Goal: Task Accomplishment & Management: Complete application form

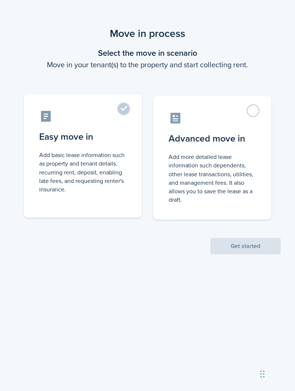
click at [125, 108] on label "Easy move in Add basic lease information such as property and tenant details, r…" at bounding box center [83, 155] width 118 height 123
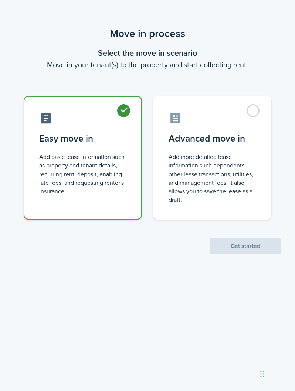
radio input "true"
click at [260, 249] on button "Get started" at bounding box center [245, 246] width 70 height 16
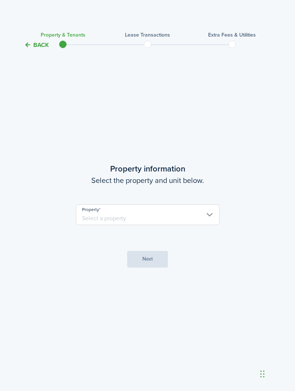
click at [204, 225] on input "Property" at bounding box center [148, 214] width 144 height 21
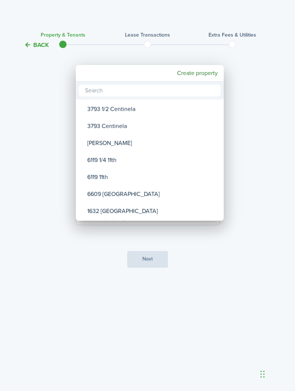
click at [262, 111] on div at bounding box center [147, 195] width 413 height 509
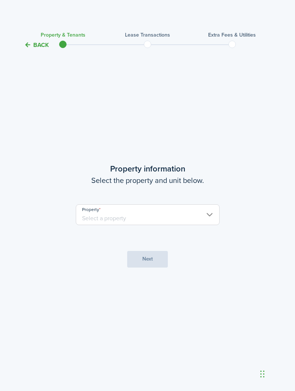
click at [193, 225] on input "Property" at bounding box center [148, 214] width 144 height 21
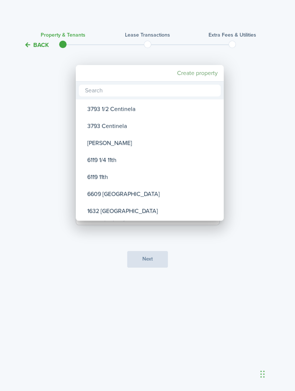
click at [192, 74] on mbsc-button "Create property" at bounding box center [197, 72] width 47 height 13
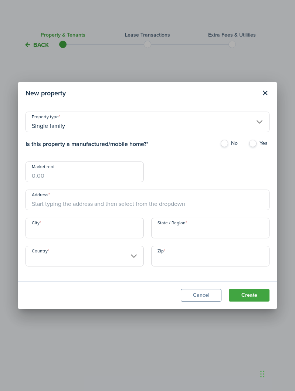
click at [95, 234] on input "City" at bounding box center [84, 227] width 118 height 21
click at [94, 201] on input "Address" at bounding box center [147, 199] width 244 height 21
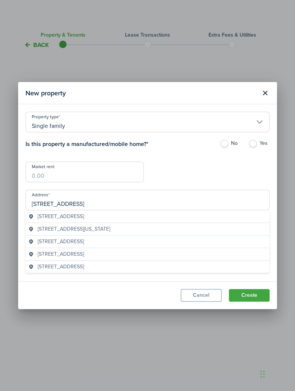
click at [84, 217] on span "[STREET_ADDRESS]" at bounding box center [61, 216] width 46 height 8
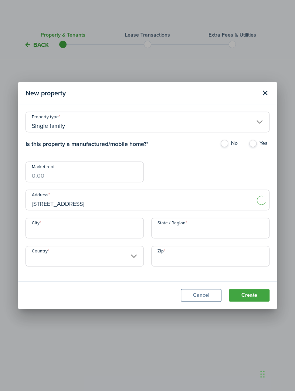
type input "[STREET_ADDRESS]"
type input "[GEOGRAPHIC_DATA]"
type input "CA"
type input "[GEOGRAPHIC_DATA]"
type input "90044"
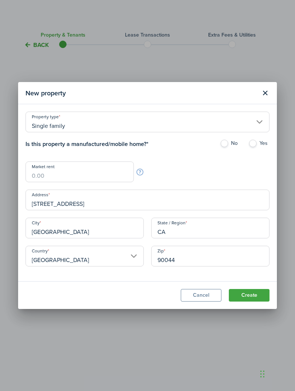
click at [223, 143] on label "No" at bounding box center [230, 145] width 21 height 11
radio input "true"
click at [251, 297] on button "Create" at bounding box center [249, 295] width 41 height 13
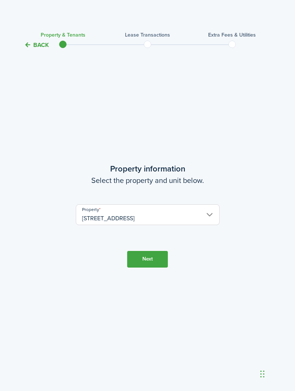
drag, startPoint x: 149, startPoint y: 282, endPoint x: 149, endPoint y: 268, distance: 14.0
click at [149, 267] on button "Next" at bounding box center [147, 259] width 41 height 17
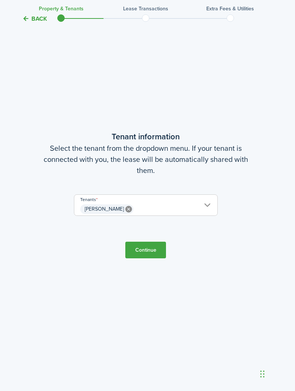
scroll to position [377, 2]
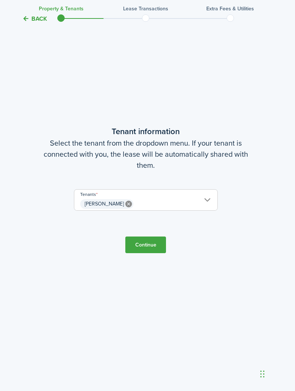
click at [150, 253] on button "Continue" at bounding box center [145, 244] width 41 height 17
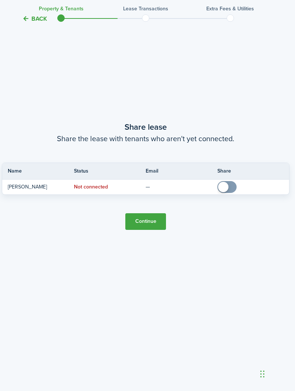
scroll to position [803, 2]
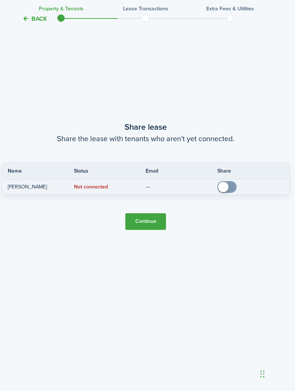
click at [230, 193] on span at bounding box center [226, 187] width 7 height 12
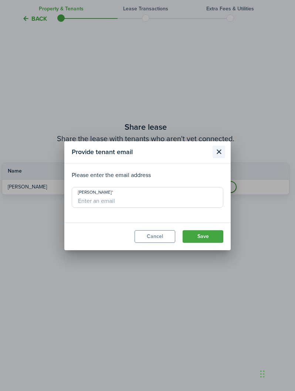
click at [219, 156] on button "Close modal" at bounding box center [218, 151] width 13 height 13
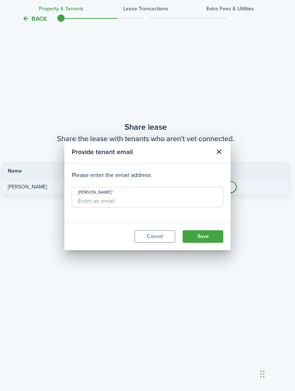
checkbox input "false"
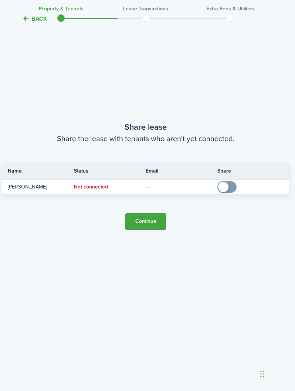
click at [145, 230] on button "Continue" at bounding box center [145, 221] width 41 height 17
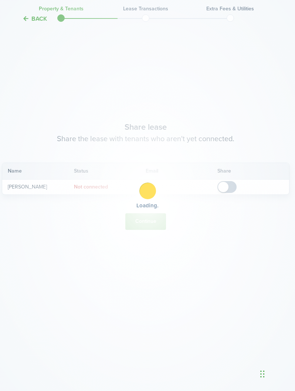
scroll to position [0, 2]
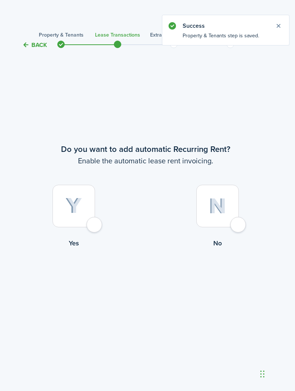
click at [95, 227] on div at bounding box center [73, 206] width 42 height 42
radio input "true"
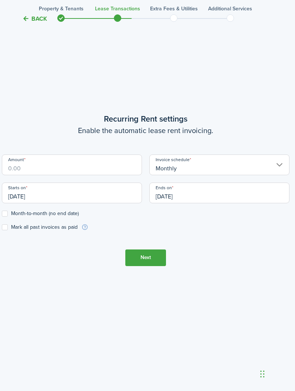
click at [103, 175] on input "Amount" at bounding box center [72, 164] width 140 height 21
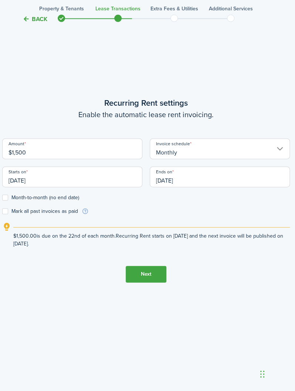
click at [33, 187] on input "[DATE]" at bounding box center [72, 176] width 140 height 21
type input "$1,500.00"
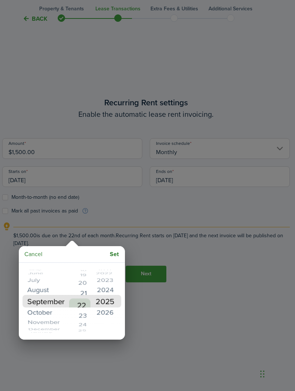
scroll to position [377, 2]
click at [48, 313] on mbsc-wheel-item "October" at bounding box center [46, 312] width 45 height 12
click at [115, 257] on mbsc-button "Set" at bounding box center [114, 253] width 15 height 13
type input "[DATE]"
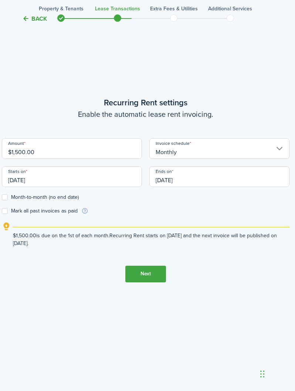
click at [185, 187] on input "[DATE]" at bounding box center [219, 176] width 140 height 21
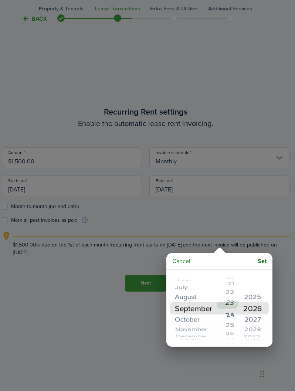
scroll to position [369, 2]
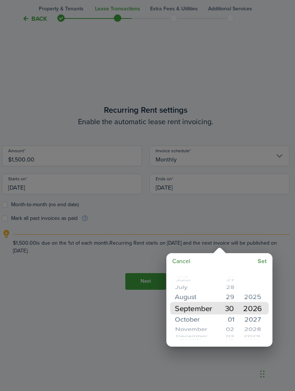
click at [263, 263] on mbsc-button "Set" at bounding box center [261, 260] width 15 height 13
type input "[DATE]"
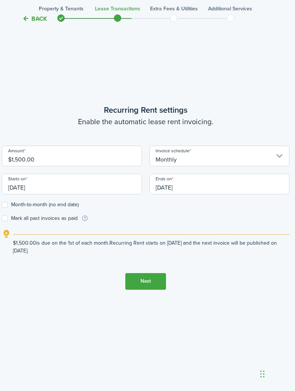
click at [4, 208] on label "Month-to-month (no end date)" at bounding box center [40, 205] width 77 height 6
click at [2, 205] on input "Month-to-month (no end date)" at bounding box center [1, 204] width 0 height 0
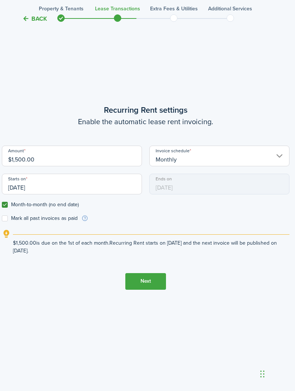
click at [4, 208] on label "Month-to-month (no end date)" at bounding box center [40, 205] width 77 height 6
click at [2, 205] on input "Month-to-month (no end date)" at bounding box center [1, 204] width 0 height 0
checkbox input "false"
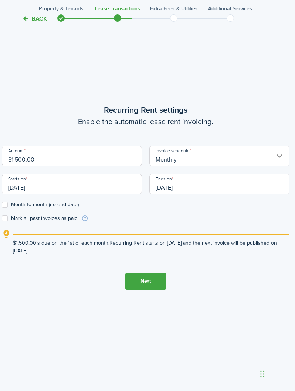
click at [153, 289] on button "Next" at bounding box center [145, 281] width 41 height 17
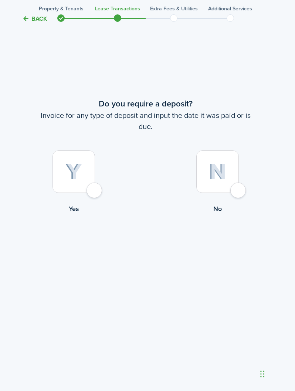
scroll to position [803, 2]
click at [94, 193] on div at bounding box center [73, 171] width 42 height 42
radio input "true"
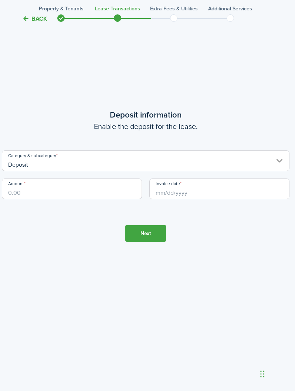
scroll to position [1229, 2]
click at [79, 199] on input "Amount" at bounding box center [72, 188] width 140 height 21
click at [184, 199] on input "Invoice date" at bounding box center [220, 188] width 140 height 21
type input "$1,500.00"
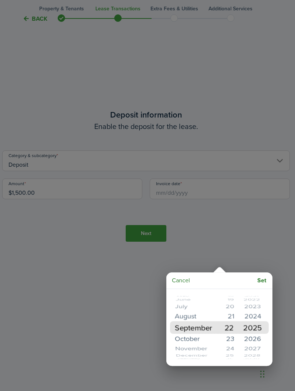
scroll to position [1229, 2]
click at [198, 340] on mbsc-wheel-item "October" at bounding box center [193, 338] width 45 height 12
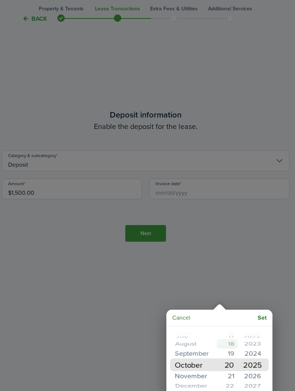
scroll to position [1170, 2]
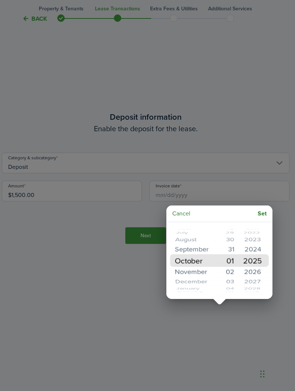
click at [261, 215] on mbsc-button "Set" at bounding box center [261, 213] width 15 height 13
type input "[DATE]"
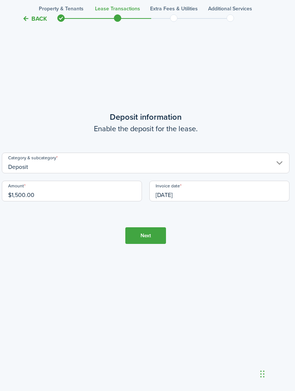
click at [155, 244] on button "Next" at bounding box center [145, 235] width 41 height 17
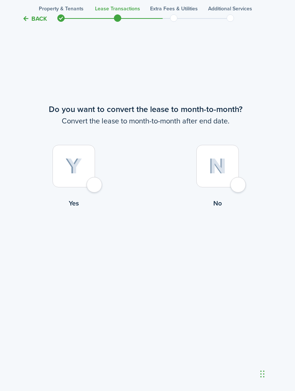
scroll to position [1655, 2]
click at [237, 187] on div at bounding box center [217, 166] width 42 height 42
radio input "true"
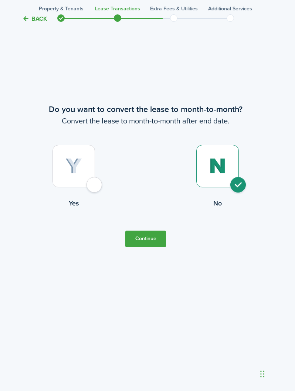
click at [141, 247] on button "Continue" at bounding box center [145, 238] width 41 height 17
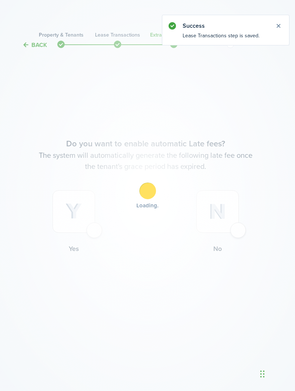
scroll to position [0, 2]
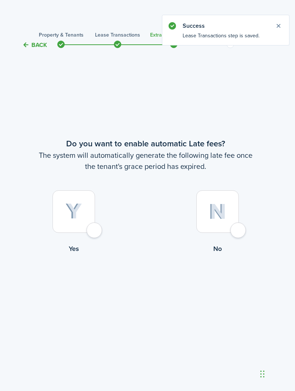
click at [95, 233] on div at bounding box center [73, 211] width 42 height 42
radio input "true"
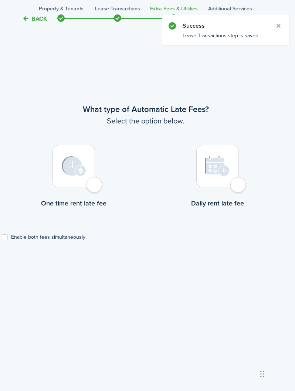
click at [95, 187] on div at bounding box center [73, 166] width 42 height 42
radio input "true"
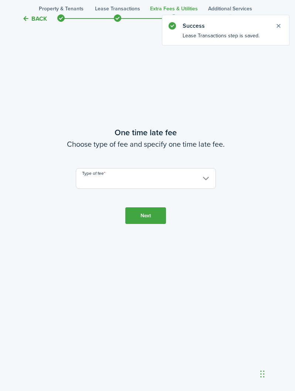
scroll to position [803, 2]
click at [145, 189] on input "Type of fee" at bounding box center [146, 178] width 140 height 21
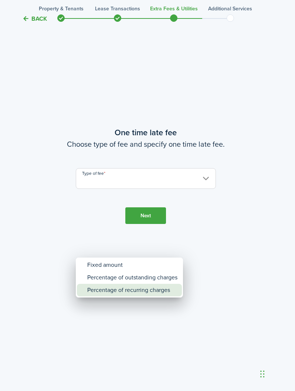
click at [159, 293] on div "Percentage of recurring charges" at bounding box center [132, 290] width 90 height 13
type input "Percentage of recurring charges"
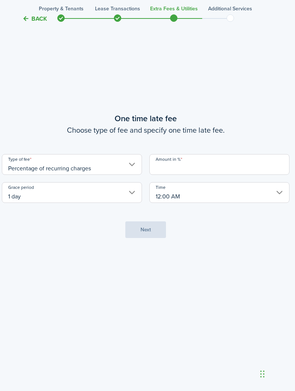
click at [192, 175] on input "Amount in %" at bounding box center [219, 164] width 140 height 21
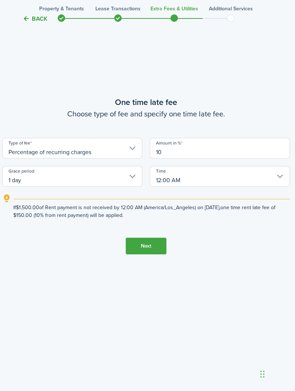
type input "10"
drag, startPoint x: 148, startPoint y: 317, endPoint x: 148, endPoint y: 308, distance: 9.6
click at [148, 254] on button "Next" at bounding box center [146, 245] width 41 height 17
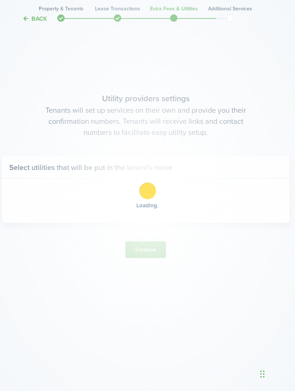
scroll to position [1229, 2]
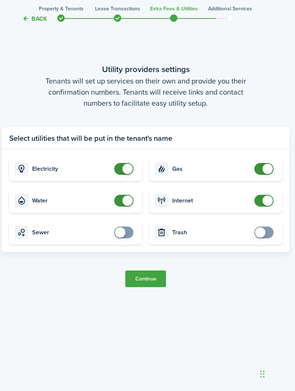
click at [262, 244] on card "Trash" at bounding box center [215, 232] width 133 height 24
checkbox input "true"
click at [124, 237] on span at bounding box center [120, 232] width 10 height 10
checkbox input "true"
click at [267, 238] on span at bounding box center [263, 232] width 7 height 12
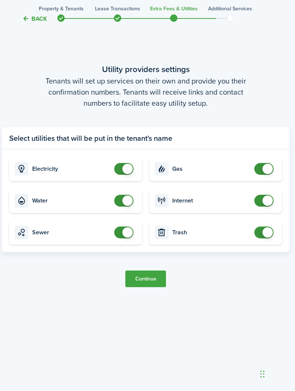
checkbox input "false"
click at [126, 206] on span at bounding box center [127, 200] width 10 height 10
checkbox input "false"
click at [123, 238] on span at bounding box center [123, 232] width 7 height 12
click at [142, 287] on button "Continue" at bounding box center [145, 278] width 41 height 17
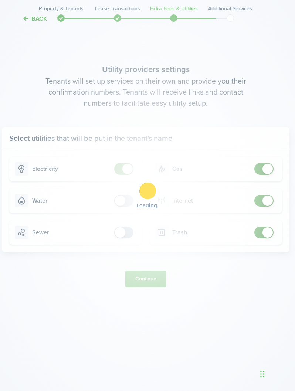
scroll to position [16, 2]
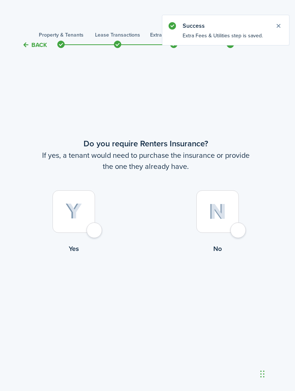
click at [93, 233] on div at bounding box center [73, 211] width 42 height 42
radio input "true"
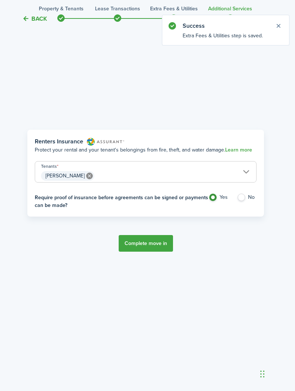
scroll to position [377, 2]
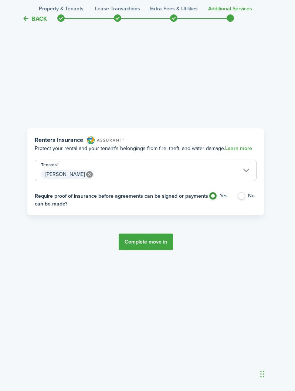
click at [243, 203] on label "No" at bounding box center [247, 197] width 20 height 11
radio input "false"
radio input "true"
click at [154, 250] on button "Complete move in" at bounding box center [146, 241] width 54 height 17
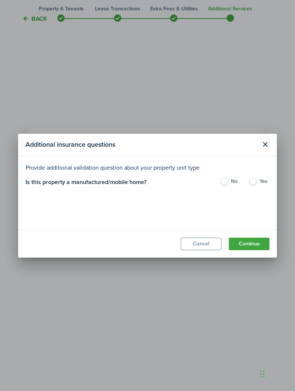
click at [223, 189] on label "No" at bounding box center [230, 183] width 21 height 11
radio input "true"
click at [257, 250] on button "Continue" at bounding box center [249, 243] width 41 height 13
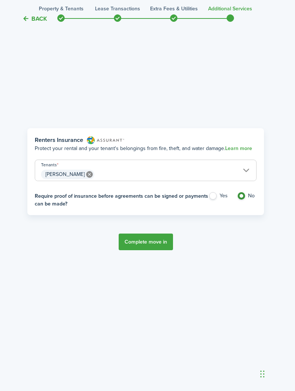
click at [158, 250] on button "Complete move in" at bounding box center [146, 241] width 54 height 17
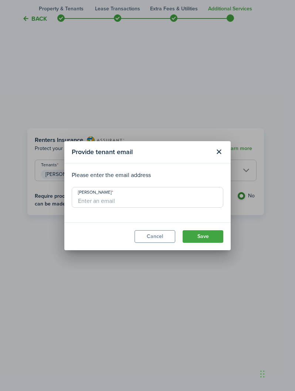
click at [164, 208] on input "[PERSON_NAME]" at bounding box center [147, 197] width 151 height 21
click at [161, 243] on button "Cancel" at bounding box center [154, 236] width 41 height 13
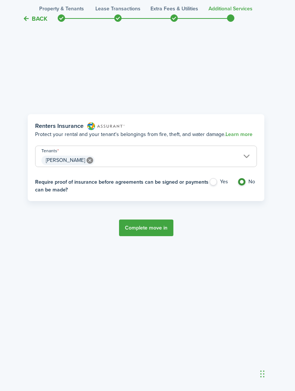
scroll to position [395, 1]
click at [26, 19] on button "Back" at bounding box center [35, 19] width 25 height 8
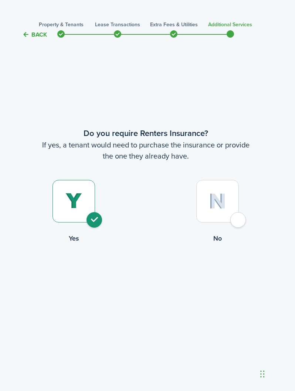
scroll to position [0, 2]
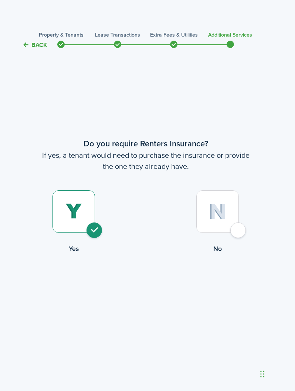
click at [237, 233] on div at bounding box center [217, 211] width 42 height 42
radio input "false"
radio input "true"
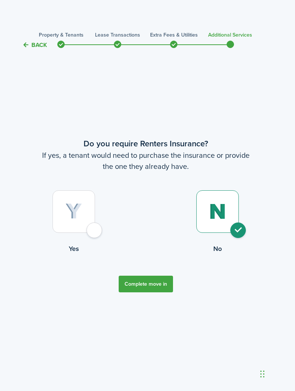
scroll to position [0, 1]
click at [161, 292] on button "Complete move in" at bounding box center [146, 283] width 54 height 17
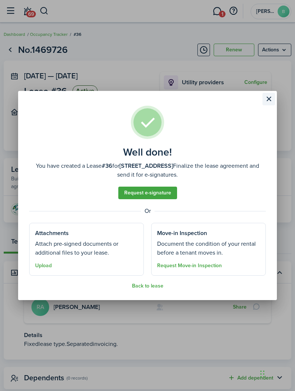
click at [267, 99] on button "Close modal" at bounding box center [268, 99] width 13 height 13
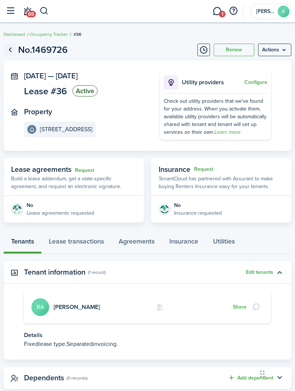
click at [11, 51] on link "Go back" at bounding box center [10, 50] width 13 height 13
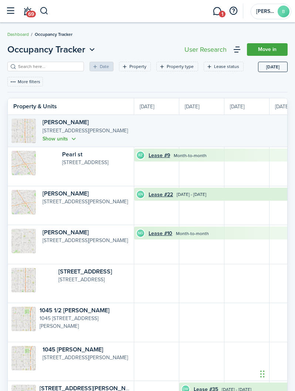
scroll to position [0, 135]
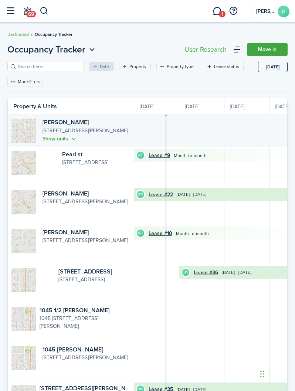
click at [14, 36] on link "Dashboard" at bounding box center [17, 34] width 21 height 7
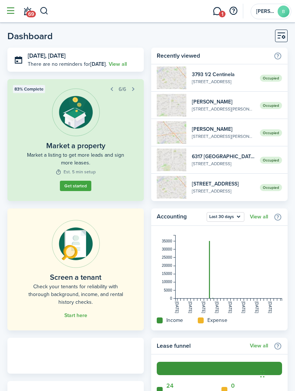
click at [9, 12] on button "button" at bounding box center [10, 11] width 14 height 14
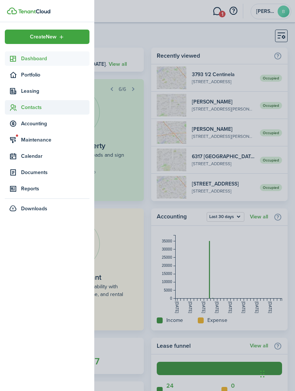
click at [23, 109] on span "Contacts" at bounding box center [55, 107] width 68 height 8
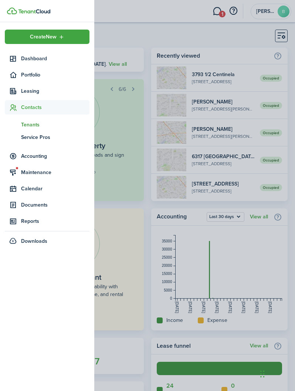
click at [25, 126] on span "Tenants" at bounding box center [55, 125] width 68 height 8
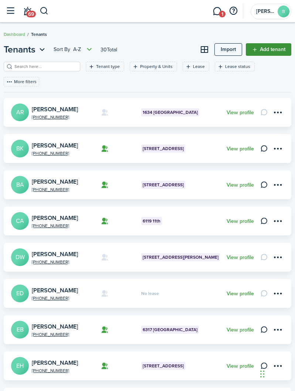
click at [271, 51] on link "Add tenant" at bounding box center [268, 49] width 45 height 13
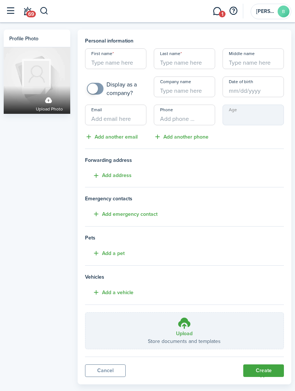
click at [120, 61] on input "First name" at bounding box center [115, 58] width 61 height 21
type input "[PERSON_NAME]"
click at [120, 61] on html "Create New Dashboard Portfolio Leasing Contacts tn Tenants sp Service Pros Acco…" at bounding box center [147, 195] width 295 height 391
click at [120, 62] on input "[PERSON_NAME]" at bounding box center [115, 58] width 61 height 21
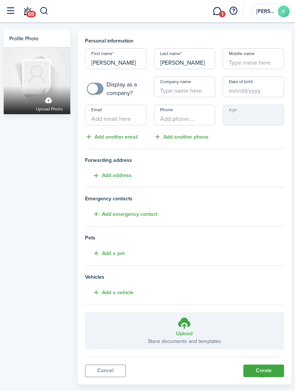
scroll to position [12, 0]
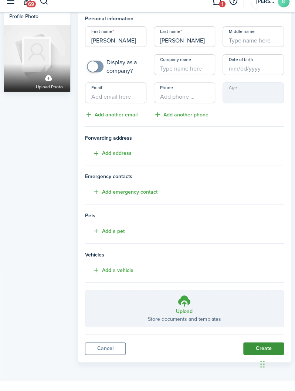
click at [256, 352] on button "Create" at bounding box center [263, 358] width 41 height 13
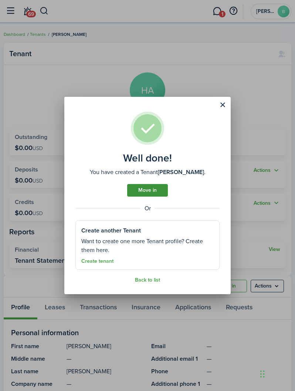
click at [144, 189] on link "Move in" at bounding box center [147, 190] width 41 height 13
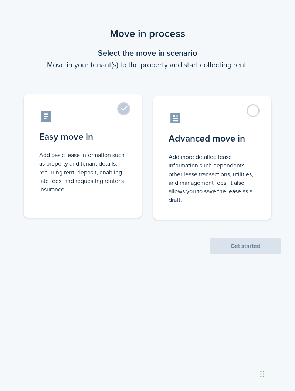
click at [124, 111] on label "Easy move in Add basic lease information such as property and tenant details, r…" at bounding box center [83, 155] width 118 height 123
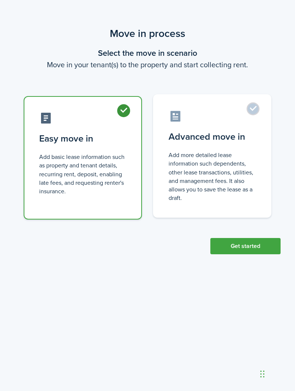
click at [253, 113] on label "Advanced move in Add more detailed lease information such dependents, other lea…" at bounding box center [212, 155] width 118 height 123
radio input "false"
radio input "true"
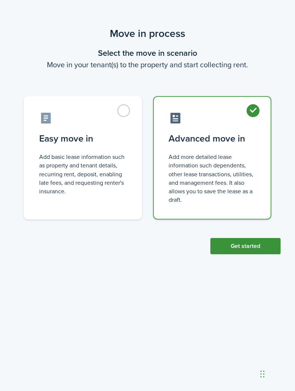
click at [241, 246] on button "Get started" at bounding box center [245, 246] width 70 height 16
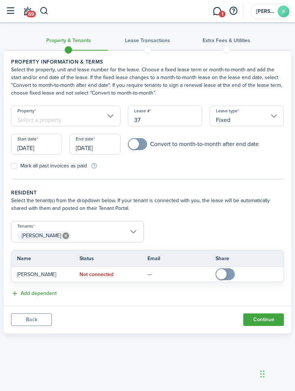
click at [35, 319] on button "Back" at bounding box center [31, 319] width 41 height 13
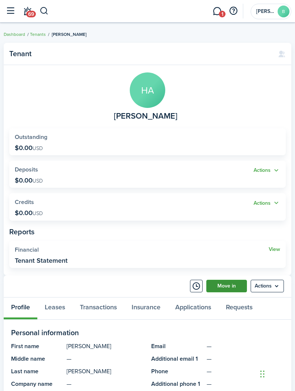
click at [227, 288] on link "Move in" at bounding box center [226, 286] width 41 height 13
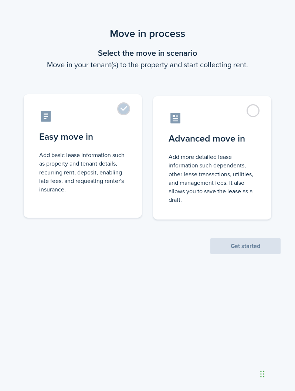
click at [124, 110] on label "Easy move in Add basic lease information such as property and tenant details, r…" at bounding box center [83, 155] width 118 height 123
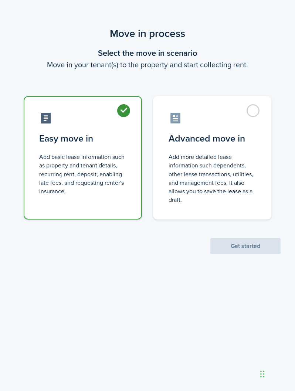
radio input "true"
click at [260, 250] on button "Get started" at bounding box center [245, 246] width 70 height 16
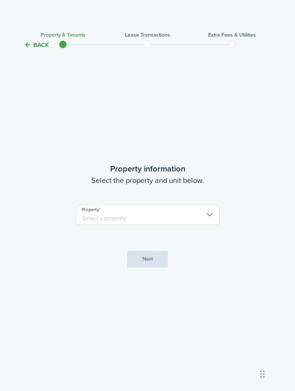
click at [196, 225] on input "Property" at bounding box center [148, 214] width 144 height 21
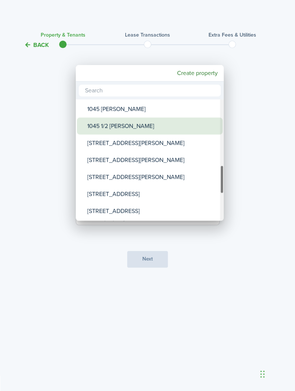
click at [113, 126] on div "1045 1/2 [PERSON_NAME]" at bounding box center [152, 125] width 131 height 17
type input "1045 1/2 [PERSON_NAME]"
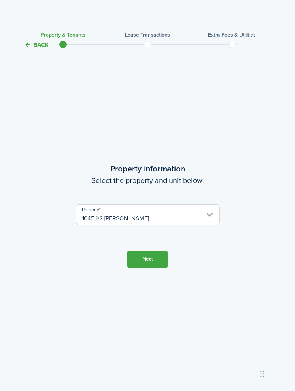
click at [154, 267] on button "Next" at bounding box center [147, 259] width 41 height 17
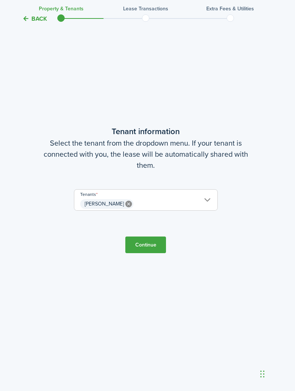
click at [149, 253] on button "Continue" at bounding box center [145, 244] width 41 height 17
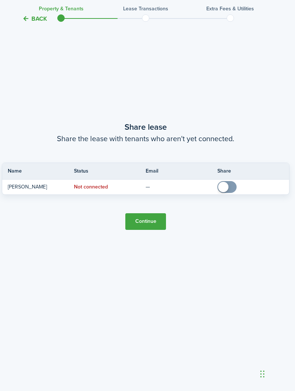
scroll to position [803, 2]
click at [151, 230] on button "Continue" at bounding box center [145, 221] width 41 height 17
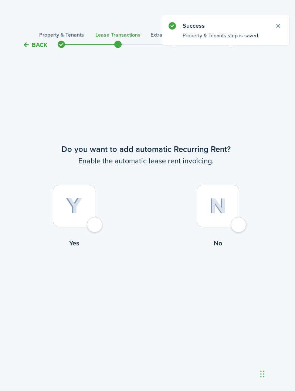
scroll to position [0, 2]
click at [93, 227] on div at bounding box center [73, 206] width 42 height 42
radio input "true"
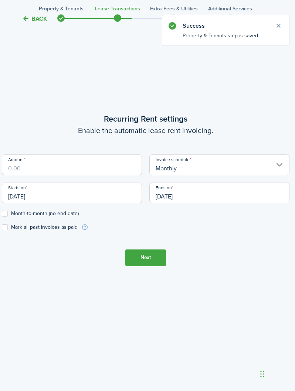
click at [89, 175] on input "Amount" at bounding box center [72, 164] width 140 height 21
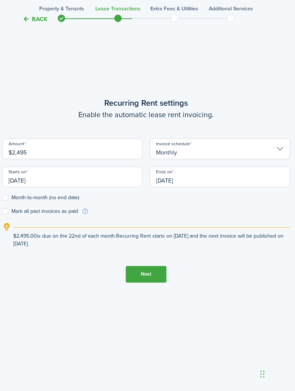
click at [37, 187] on input "[DATE]" at bounding box center [72, 176] width 140 height 21
type input "$2,495.00"
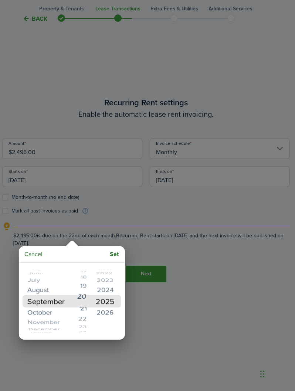
scroll to position [377, 2]
click at [114, 255] on mbsc-button "Set" at bounding box center [114, 253] width 15 height 13
type input "[DATE]"
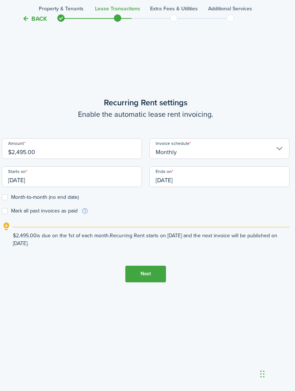
click at [195, 187] on input "[DATE]" at bounding box center [219, 176] width 140 height 21
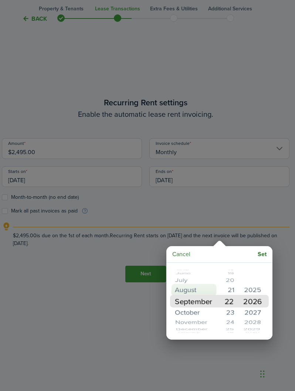
click at [185, 290] on mbsc-wheel-item "August" at bounding box center [193, 289] width 45 height 12
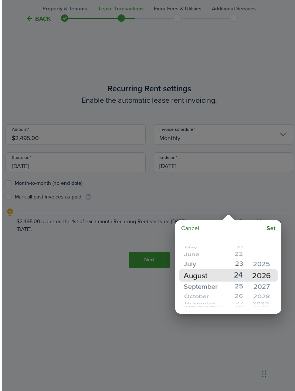
scroll to position [409, 0]
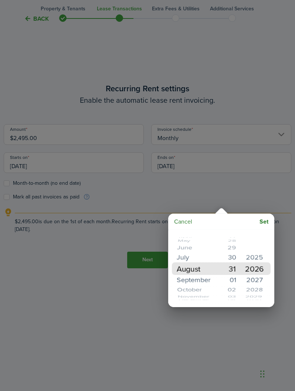
click at [265, 219] on mbsc-button "Set" at bounding box center [263, 221] width 15 height 13
type input "[DATE]"
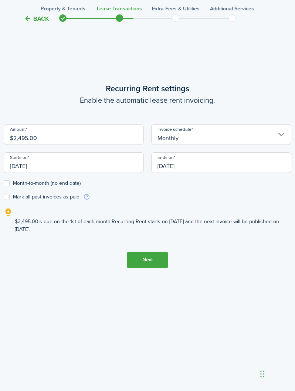
click at [143, 268] on button "Next" at bounding box center [147, 259] width 41 height 17
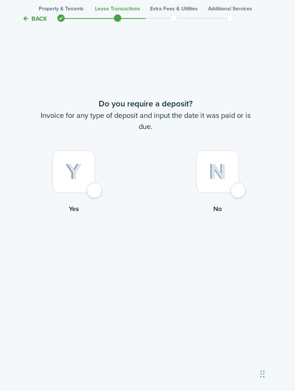
scroll to position [803, 2]
click at [95, 193] on div at bounding box center [73, 171] width 42 height 42
radio input "true"
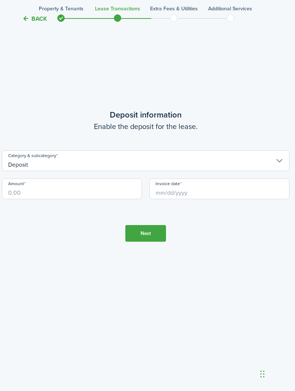
scroll to position [1229, 2]
click at [23, 171] on input "Deposit" at bounding box center [145, 160] width 287 height 21
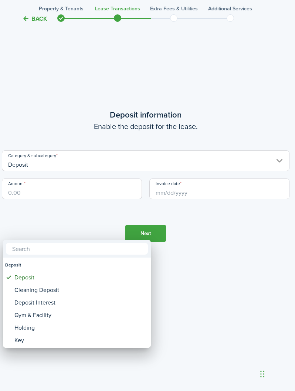
scroll to position [1229, 1]
click at [165, 374] on div at bounding box center [147, 195] width 413 height 509
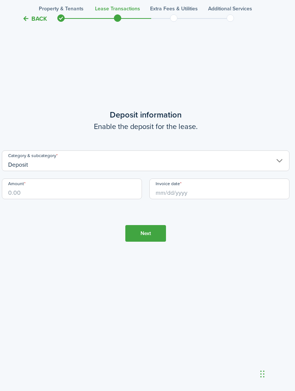
click at [33, 199] on input "Amount" at bounding box center [72, 188] width 140 height 21
click at [259, 199] on input "Invoice date" at bounding box center [220, 188] width 140 height 21
type input "$2,495.00"
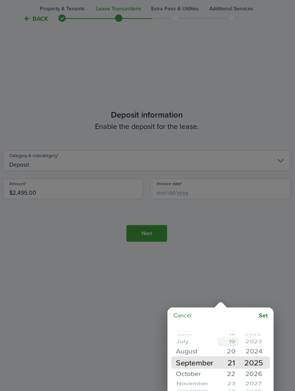
scroll to position [1172, 1]
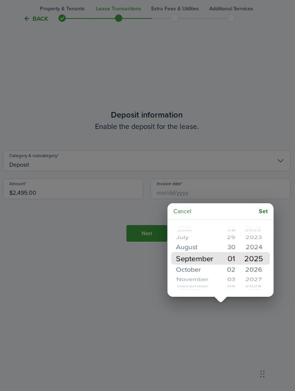
click at [264, 214] on mbsc-button "Set" at bounding box center [263, 211] width 15 height 13
type input "[DATE]"
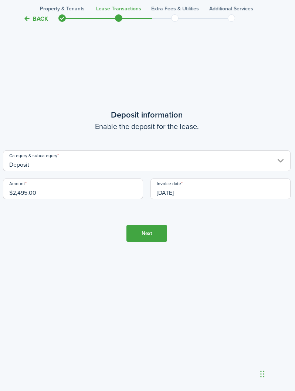
click at [150, 241] on button "Next" at bounding box center [146, 233] width 41 height 17
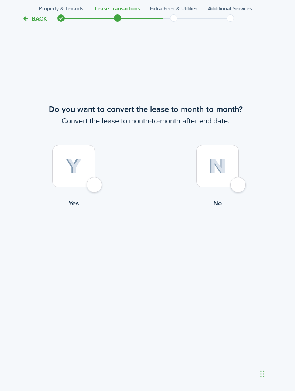
scroll to position [1655, 2]
click at [93, 187] on div at bounding box center [73, 166] width 42 height 42
radio input "true"
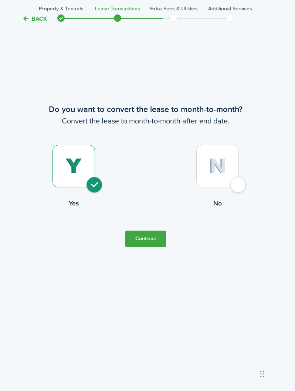
click at [154, 247] on button "Continue" at bounding box center [145, 238] width 41 height 17
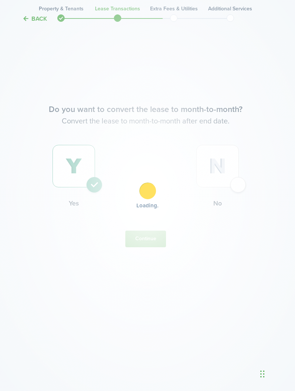
scroll to position [0, 2]
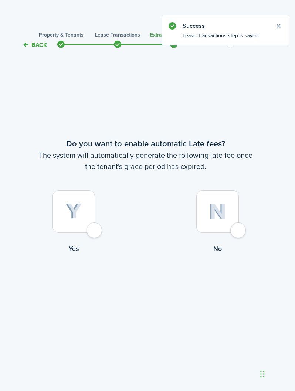
click at [37, 45] on button "Back" at bounding box center [34, 45] width 25 height 8
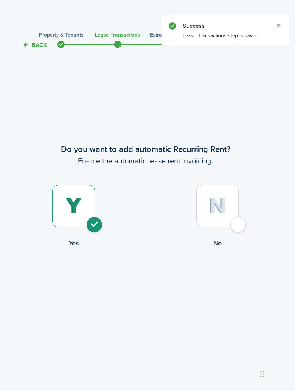
scroll to position [1641, 2]
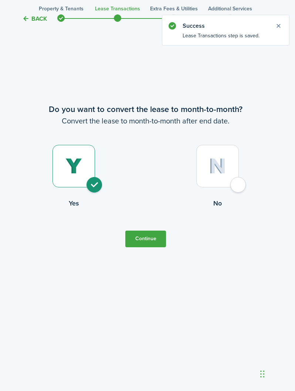
click at [230, 187] on div at bounding box center [217, 166] width 42 height 42
radio input "false"
radio input "true"
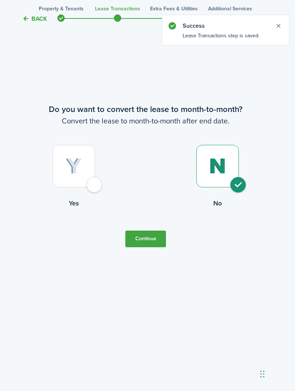
click at [153, 247] on button "Continue" at bounding box center [145, 238] width 41 height 17
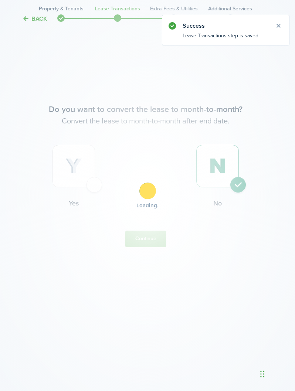
scroll to position [0, 2]
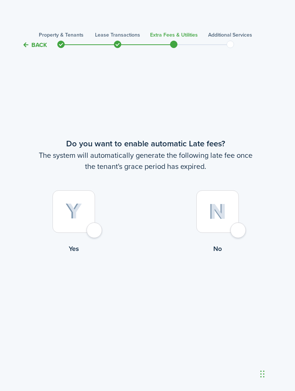
click at [91, 233] on div at bounding box center [73, 211] width 42 height 42
radio input "true"
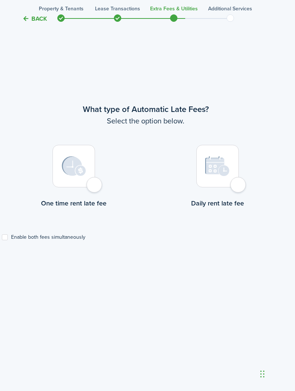
click at [92, 187] on div at bounding box center [73, 166] width 42 height 42
radio input "true"
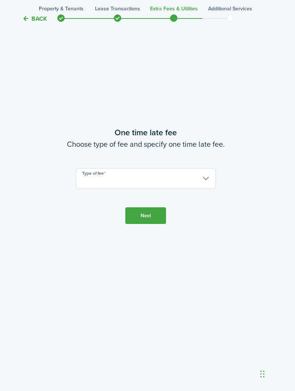
scroll to position [803, 2]
click at [146, 189] on input "Type of fee" at bounding box center [146, 178] width 140 height 21
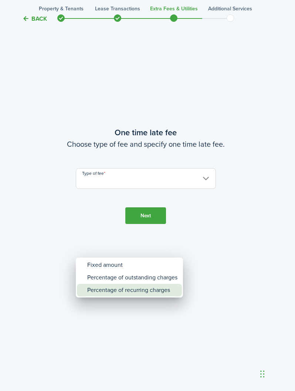
click at [136, 289] on div "Percentage of recurring charges" at bounding box center [132, 290] width 90 height 13
type input "Percentage of recurring charges"
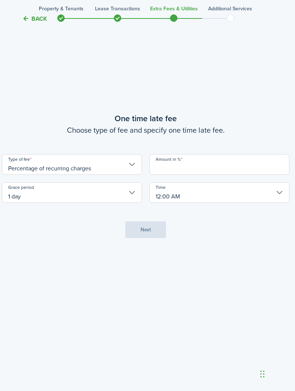
click at [197, 175] on input "Amount in %" at bounding box center [219, 164] width 140 height 21
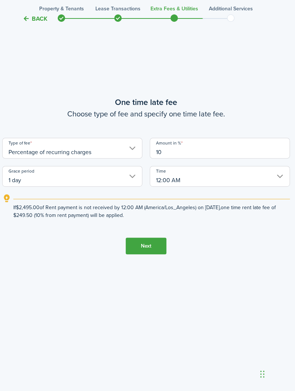
type input "10"
click at [148, 254] on button "Next" at bounding box center [146, 245] width 41 height 17
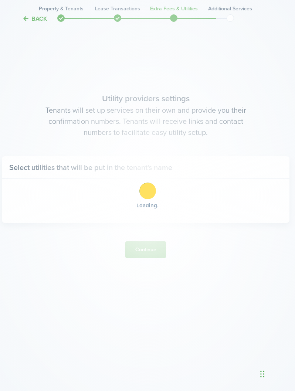
scroll to position [1229, 2]
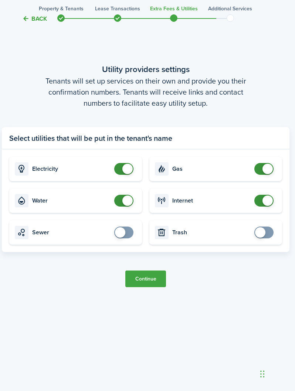
checkbox input "false"
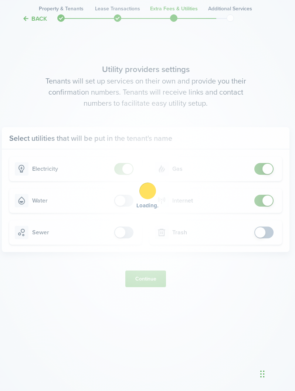
click at [120, 289] on div "Loading" at bounding box center [147, 195] width 295 height 391
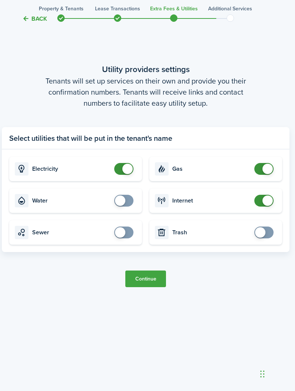
click at [126, 244] on card "Sewer" at bounding box center [75, 232] width 133 height 24
checkbox input "false"
checkbox input "true"
click at [154, 287] on button "Continue" at bounding box center [145, 278] width 41 height 17
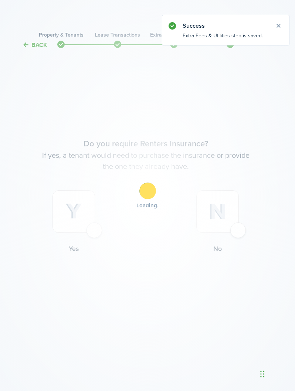
scroll to position [16, 2]
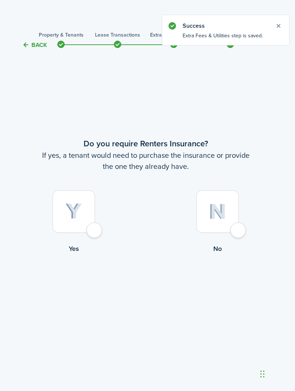
click at [95, 230] on div at bounding box center [73, 211] width 42 height 42
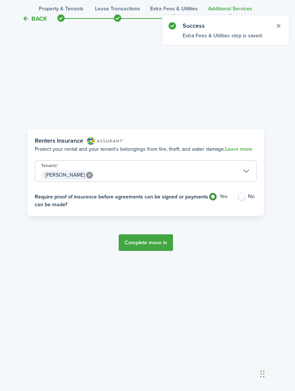
scroll to position [377, 2]
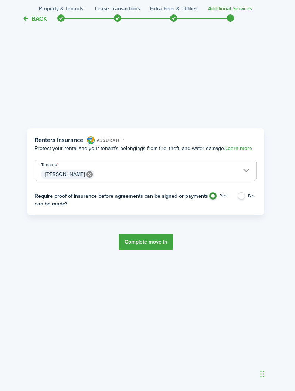
click at [32, 20] on button "Back" at bounding box center [34, 19] width 25 height 8
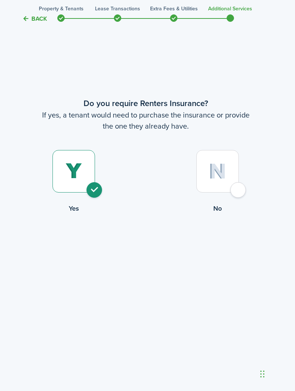
scroll to position [0, 2]
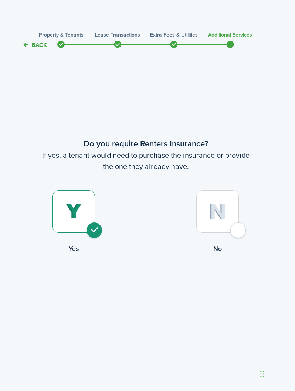
click at [237, 233] on div at bounding box center [217, 211] width 42 height 42
radio input "false"
radio input "true"
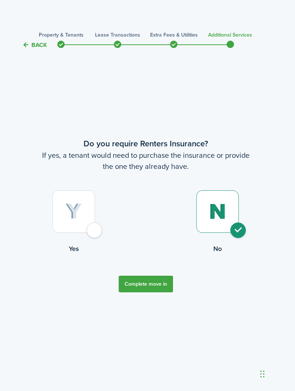
click at [160, 292] on button "Complete move in" at bounding box center [146, 283] width 54 height 17
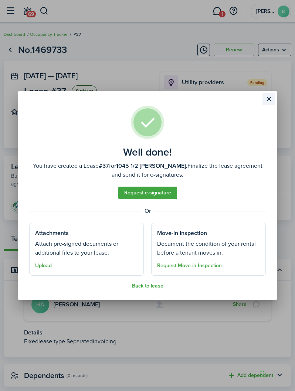
click at [271, 100] on button "Close modal" at bounding box center [268, 99] width 13 height 13
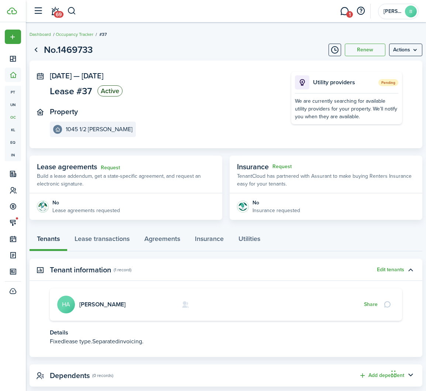
click at [199, 52] on page-view-header "No.1469733 Renew Actions" at bounding box center [226, 50] width 393 height 14
click at [39, 49] on link "Go back" at bounding box center [36, 50] width 13 height 13
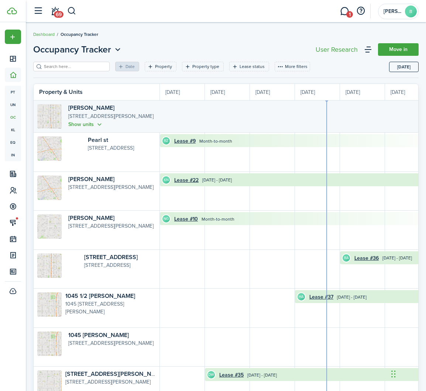
scroll to position [0, 135]
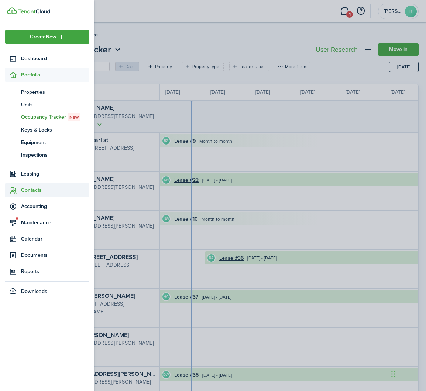
click at [35, 190] on span "Contacts" at bounding box center [55, 190] width 68 height 8
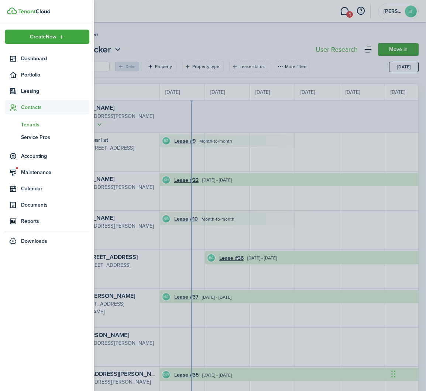
click at [33, 129] on span "Tenants" at bounding box center [55, 125] width 68 height 8
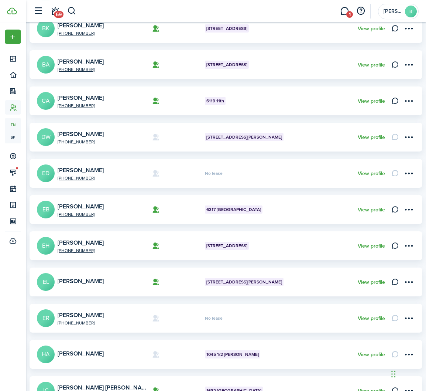
scroll to position [130, 0]
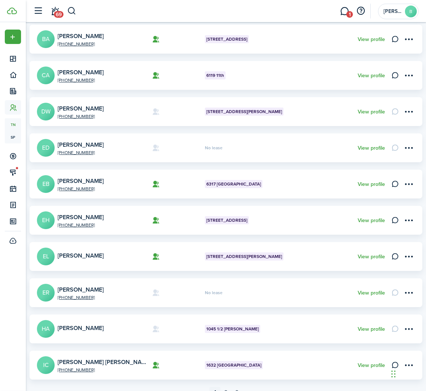
click at [294, 332] on card-footer "View profile" at bounding box center [371, 329] width 27 height 8
click at [294, 331] on link "View profile" at bounding box center [371, 329] width 27 height 6
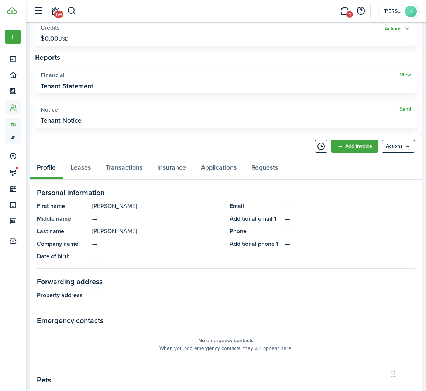
scroll to position [170, 0]
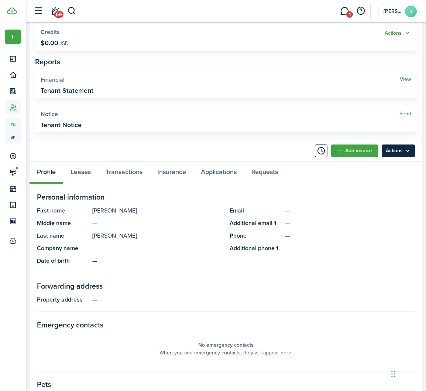
click at [294, 152] on menu-btn "Actions" at bounding box center [398, 150] width 33 height 13
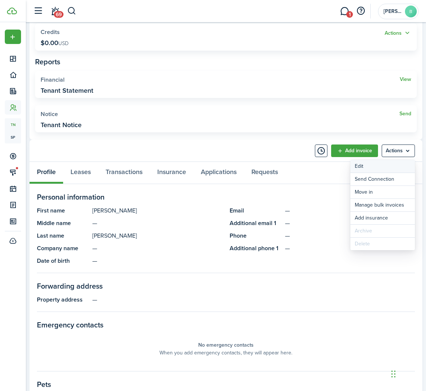
drag, startPoint x: 381, startPoint y: 171, endPoint x: 381, endPoint y: 340, distance: 169.5
click at [294, 171] on link "Edit" at bounding box center [382, 166] width 65 height 13
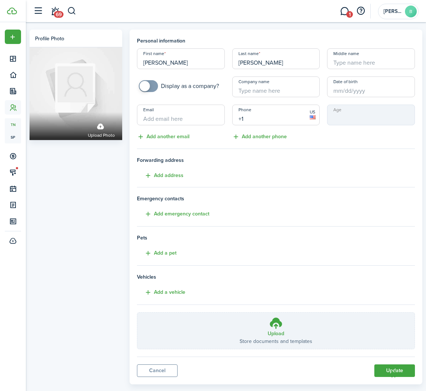
click at [254, 117] on input "+1" at bounding box center [276, 114] width 88 height 21
type input "[PHONE_NUMBER]"
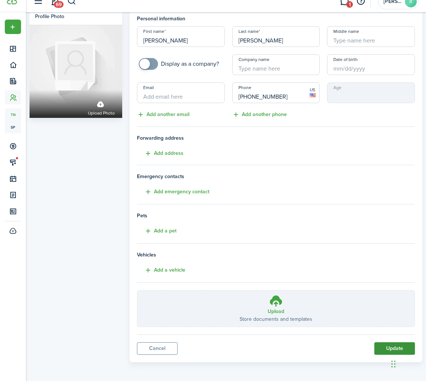
click at [294, 352] on button "Update" at bounding box center [394, 358] width 41 height 13
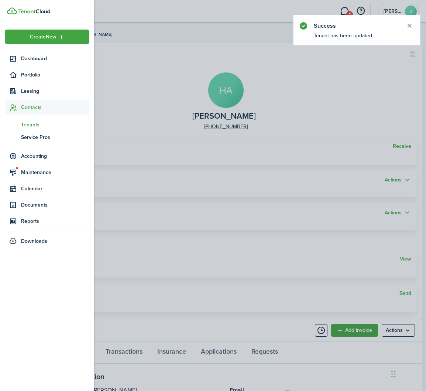
click at [29, 110] on span "Contacts" at bounding box center [55, 107] width 68 height 8
click at [30, 114] on span "Contacts" at bounding box center [47, 107] width 85 height 14
click at [32, 128] on span "Tenants" at bounding box center [55, 125] width 68 height 8
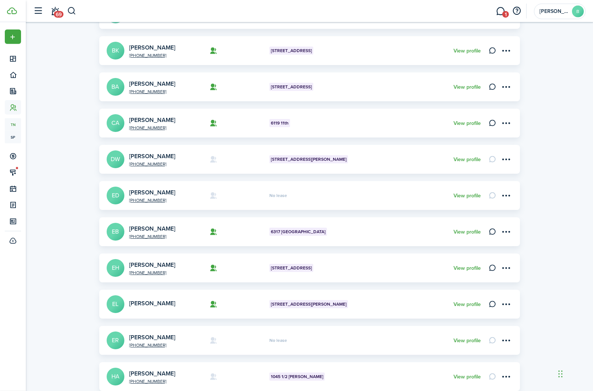
scroll to position [130, 0]
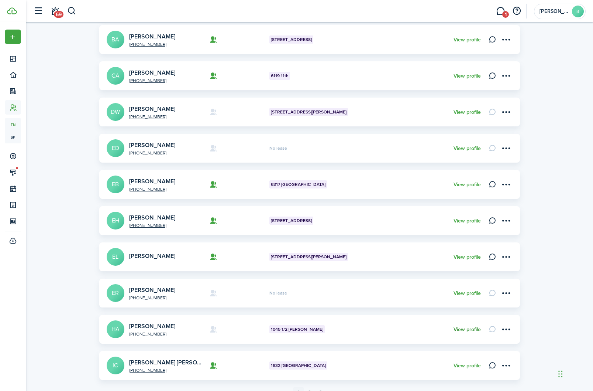
click at [294, 330] on link "View profile" at bounding box center [467, 329] width 27 height 6
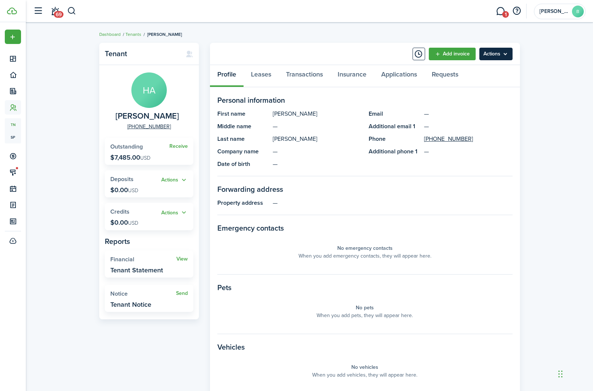
click at [294, 55] on menu-btn "Actions" at bounding box center [496, 54] width 33 height 13
click at [294, 73] on link "Edit" at bounding box center [480, 70] width 65 height 13
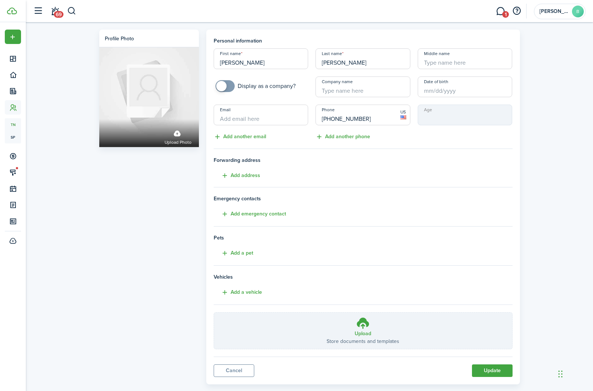
click at [255, 118] on input "Email" at bounding box center [261, 114] width 95 height 21
type input "[EMAIL_ADDRESS][DOMAIN_NAME]"
click at [294, 237] on div "Profile photo Upload photo Personal information First name [PERSON_NAME] Last n…" at bounding box center [310, 205] width 568 height 366
click at [294, 373] on button "Update" at bounding box center [492, 370] width 41 height 13
